Goal: Navigation & Orientation: Find specific page/section

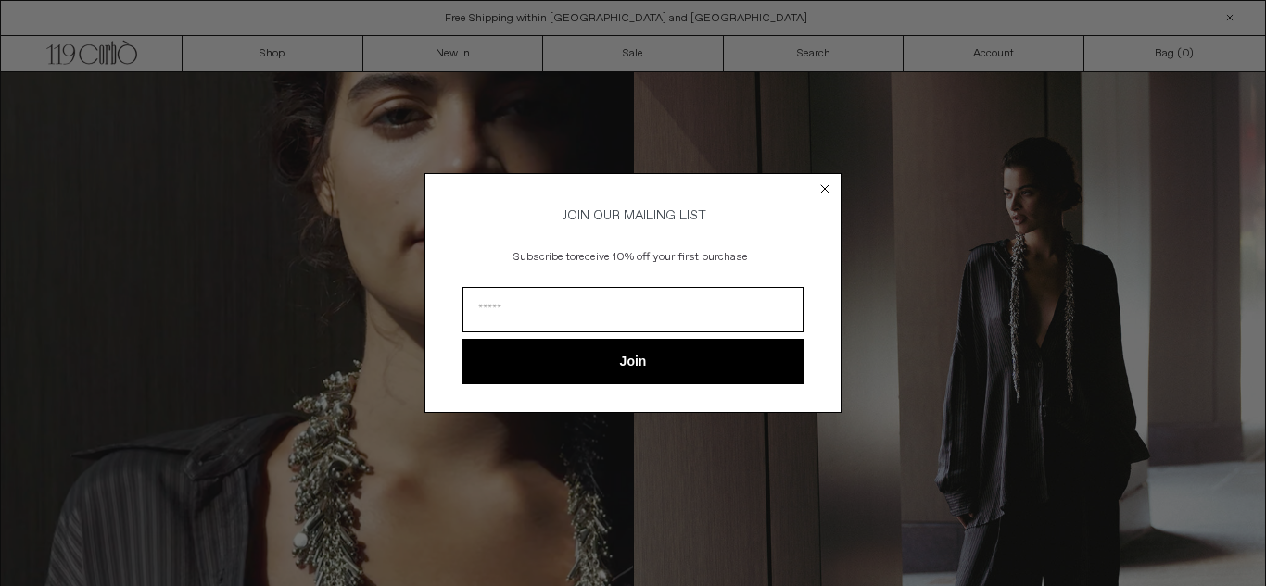
click at [833, 182] on circle "Close dialog" at bounding box center [825, 190] width 18 height 18
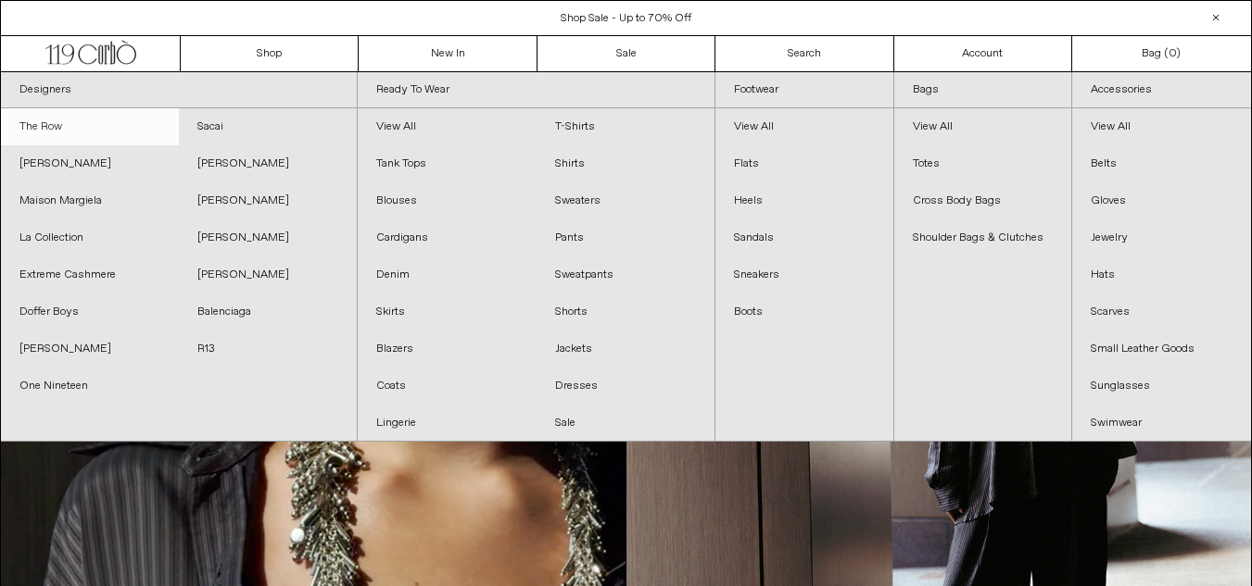
click at [57, 126] on link "The Row" at bounding box center [90, 126] width 178 height 37
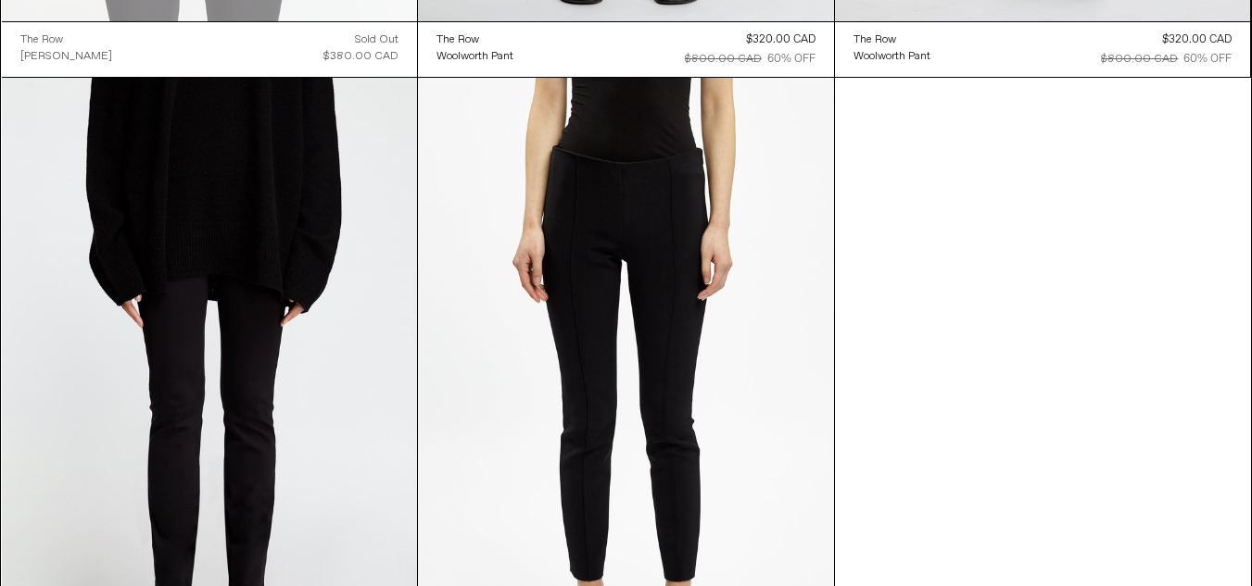
scroll to position [23238, 0]
